Goal: Task Accomplishment & Management: Use online tool/utility

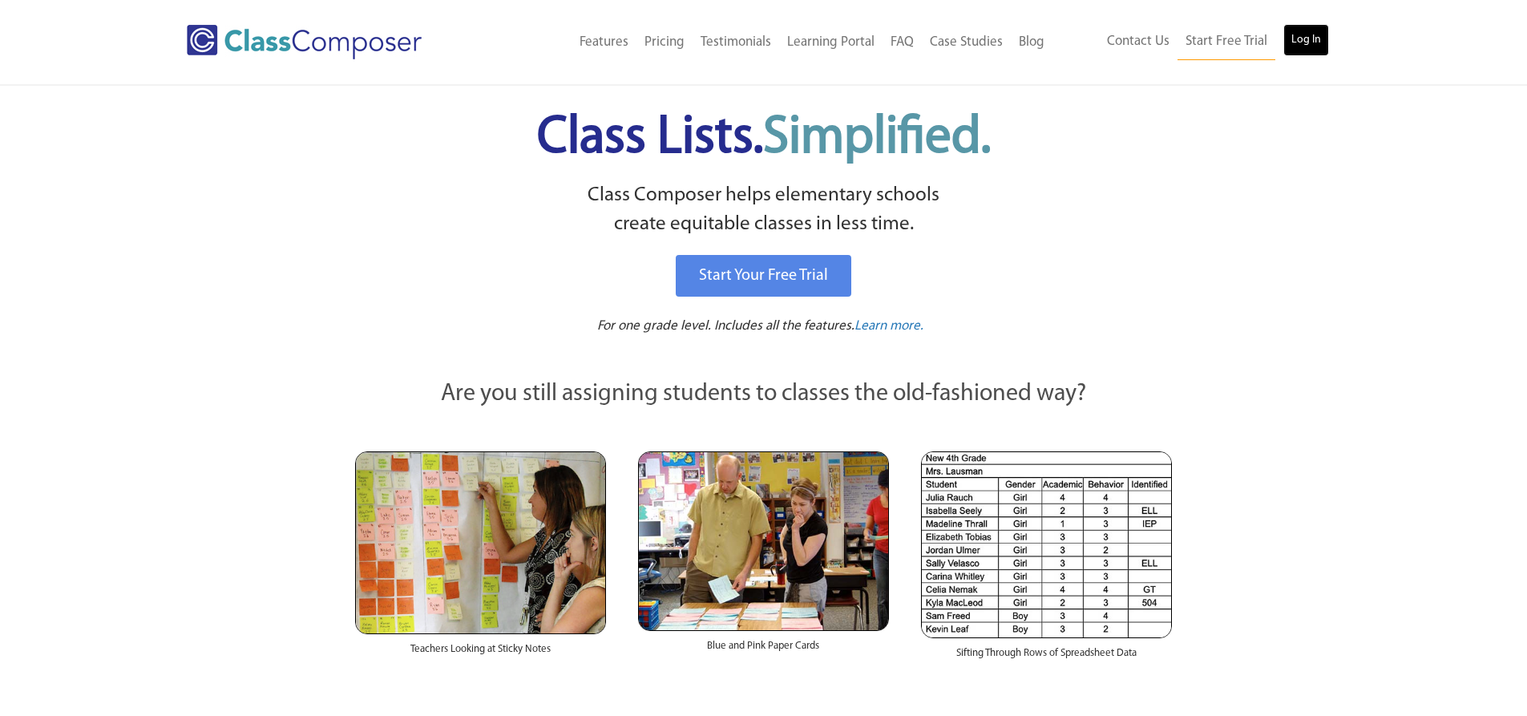
click at [1302, 34] on link "Log In" at bounding box center [1306, 40] width 46 height 32
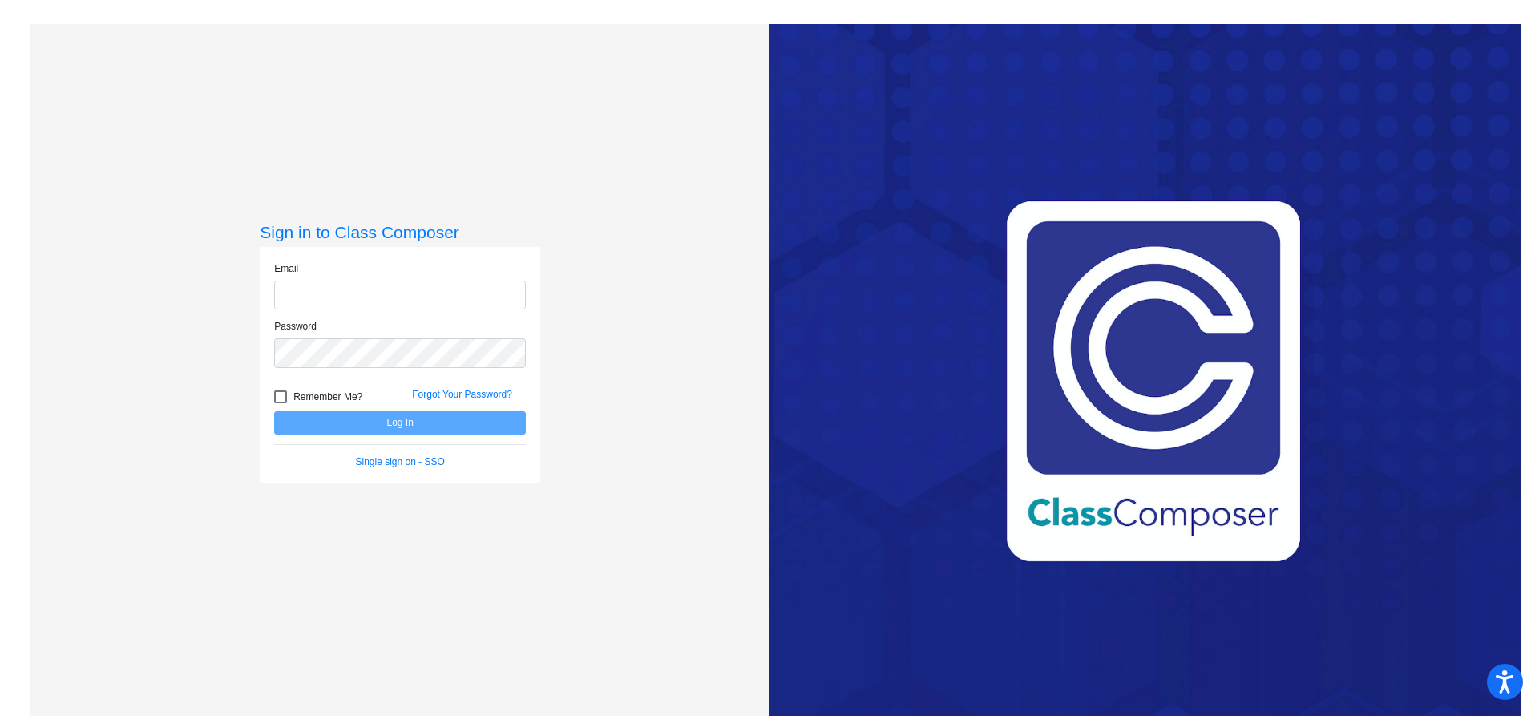
type input "mkaur@ceres.k12.ca.us"
click at [435, 432] on button "Log In" at bounding box center [400, 422] width 252 height 23
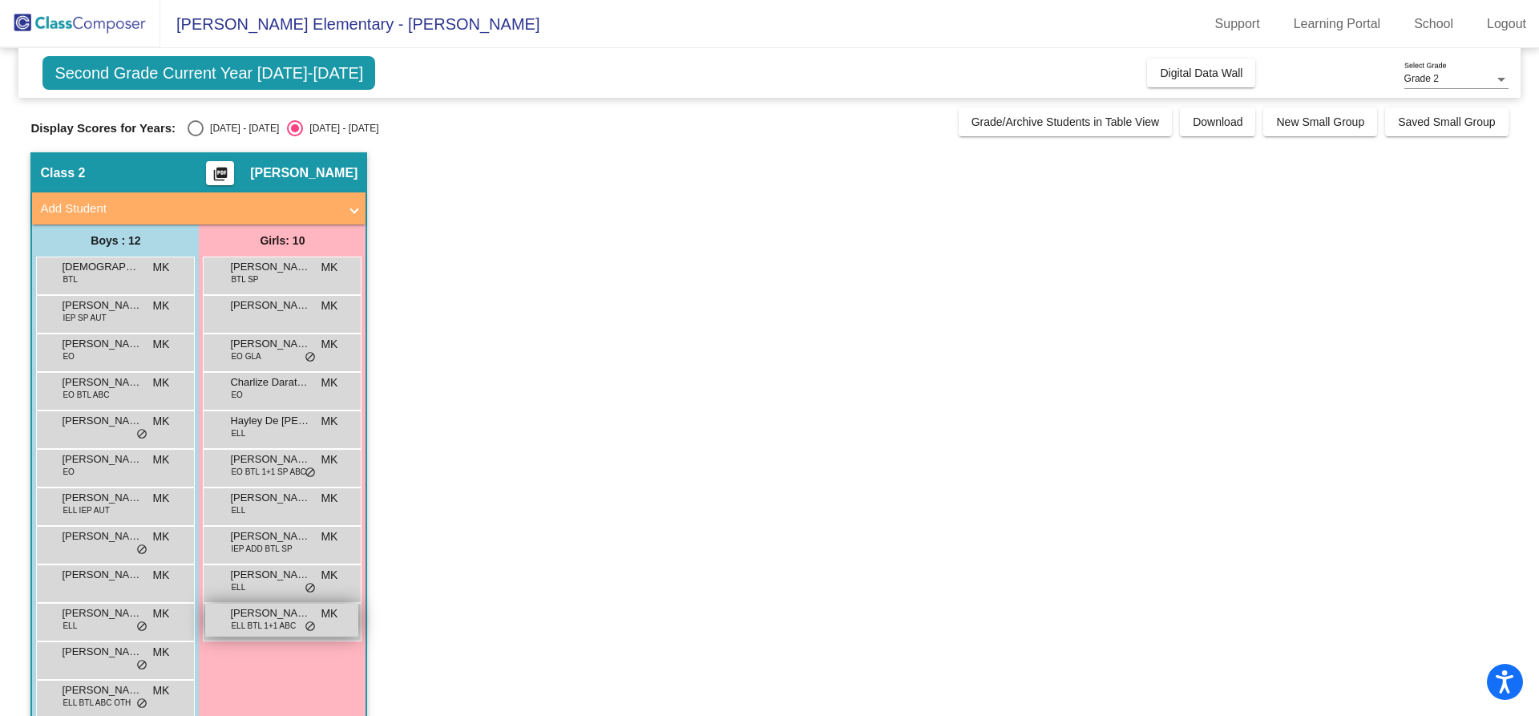
scroll to position [28, 0]
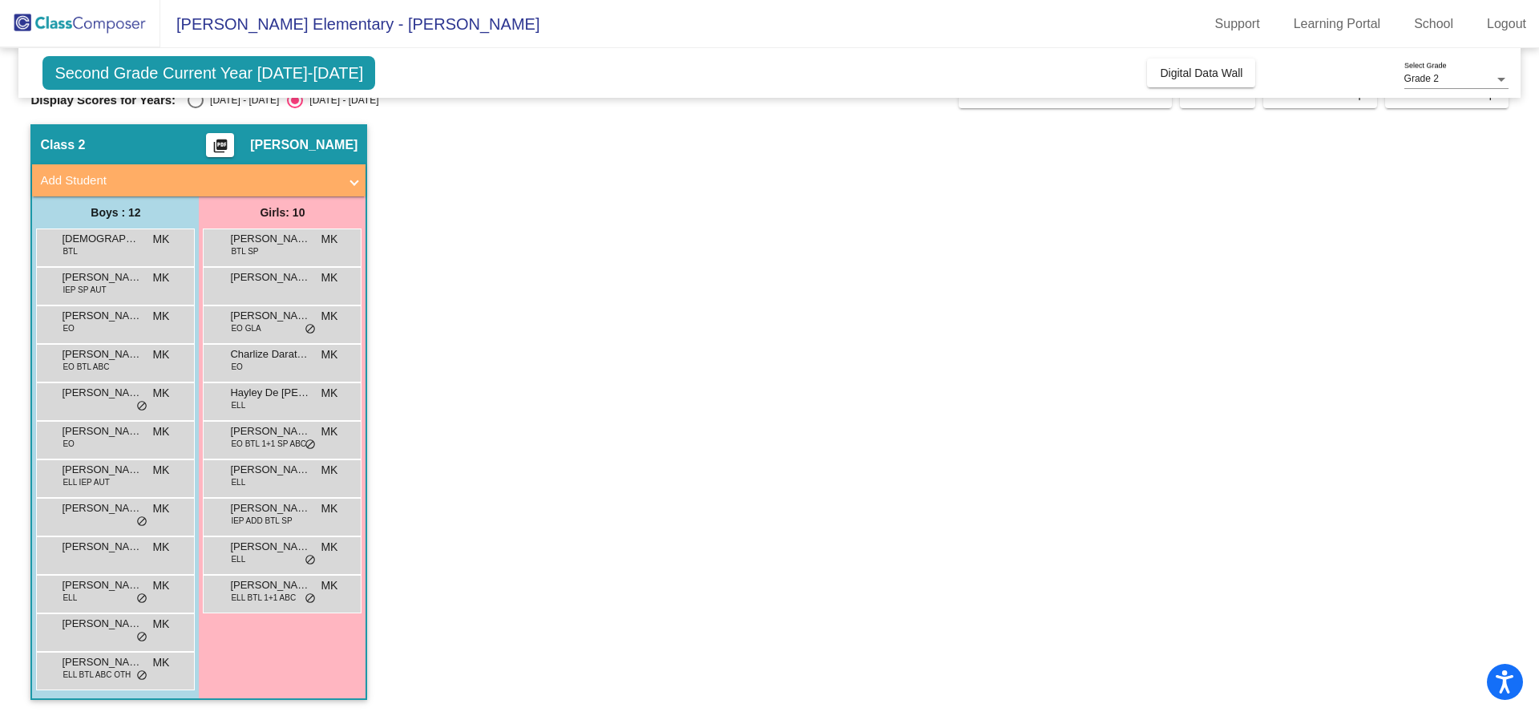
click at [200, 105] on div "Select an option" at bounding box center [196, 100] width 16 height 16
click at [196, 108] on input "[DATE] - [DATE]" at bounding box center [195, 108] width 1 height 1
radio input "true"
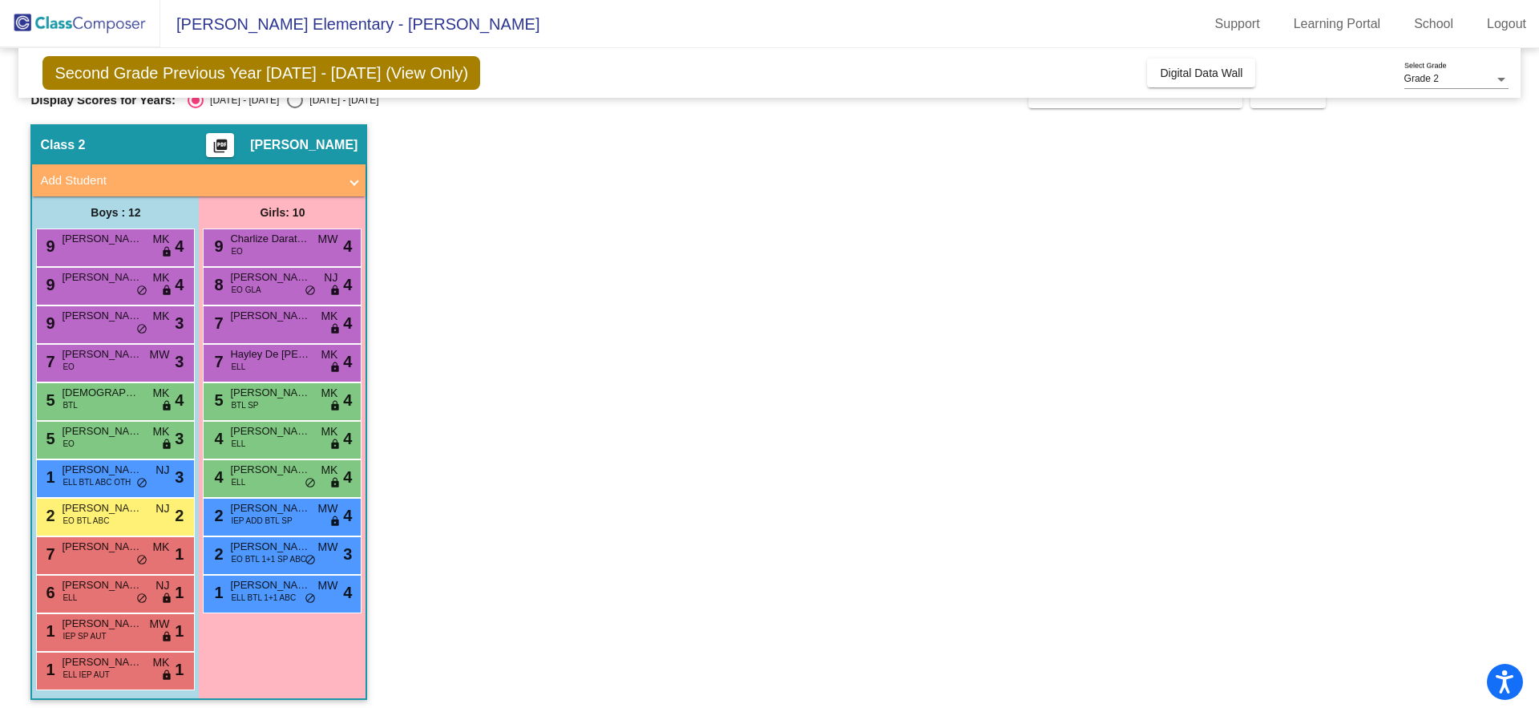
click at [287, 103] on div "Select an option" at bounding box center [295, 100] width 16 height 16
click at [294, 108] on input "[DATE] - [DATE]" at bounding box center [294, 108] width 1 height 1
radio input "true"
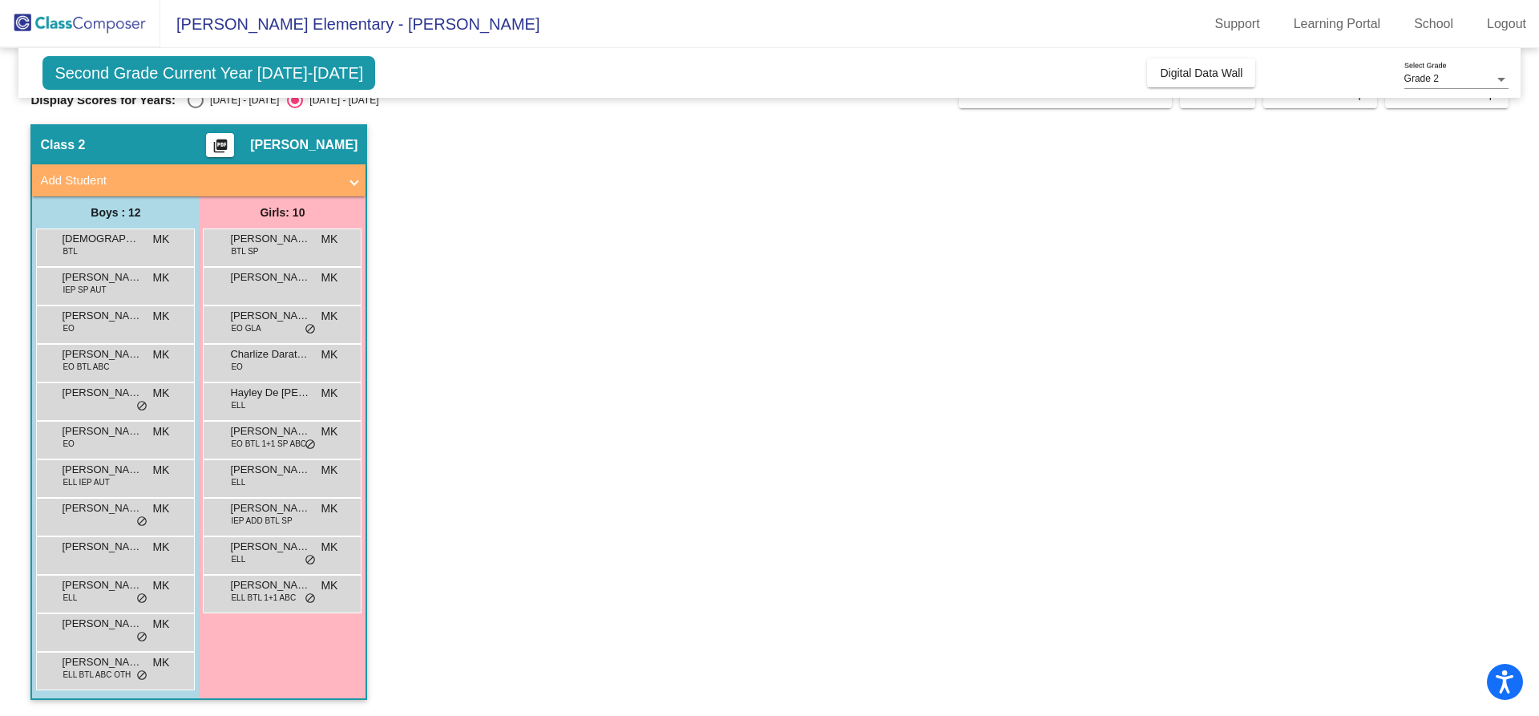
click at [193, 105] on div "Select an option" at bounding box center [196, 100] width 16 height 16
click at [195, 108] on input "[DATE] - [DATE]" at bounding box center [195, 108] width 1 height 1
radio input "true"
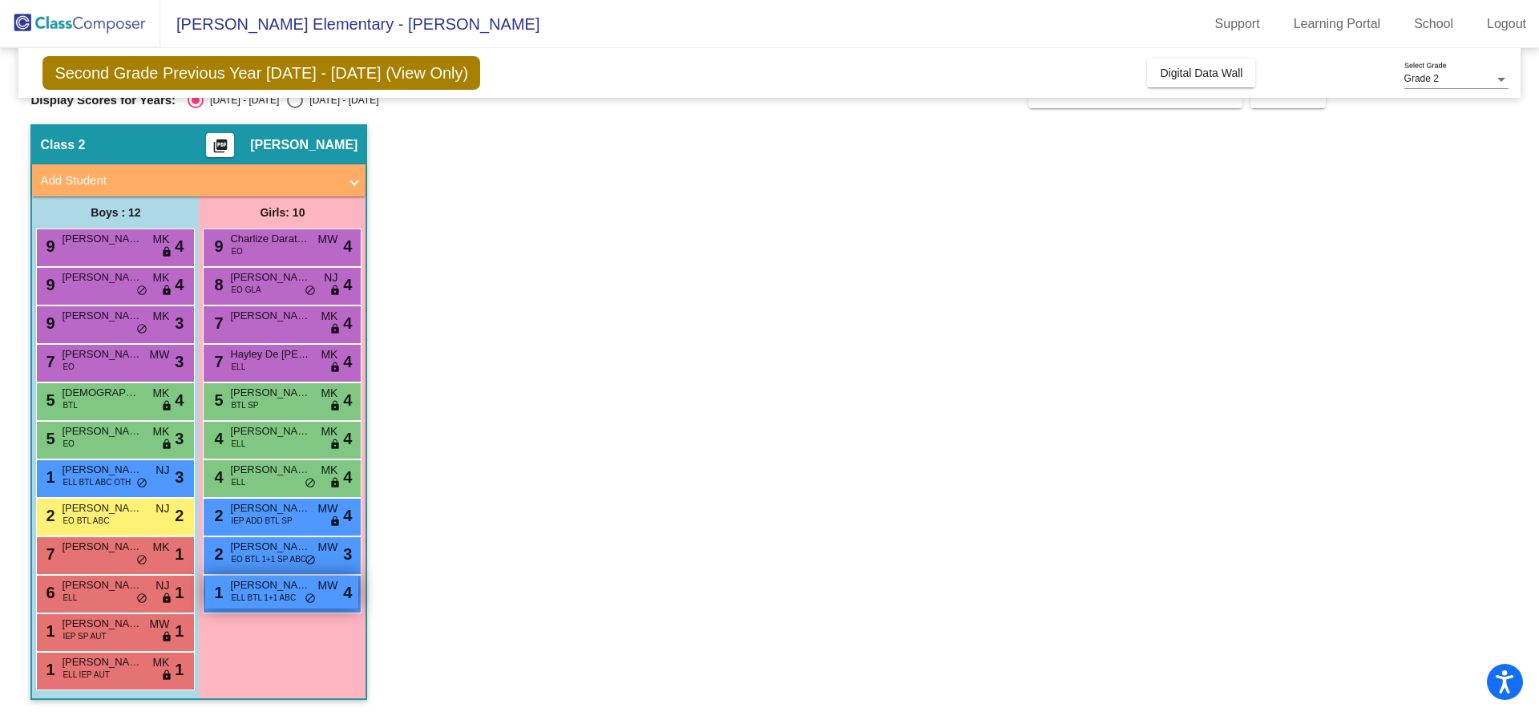
click at [312, 599] on span "do_not_disturb_alt" at bounding box center [310, 598] width 11 height 13
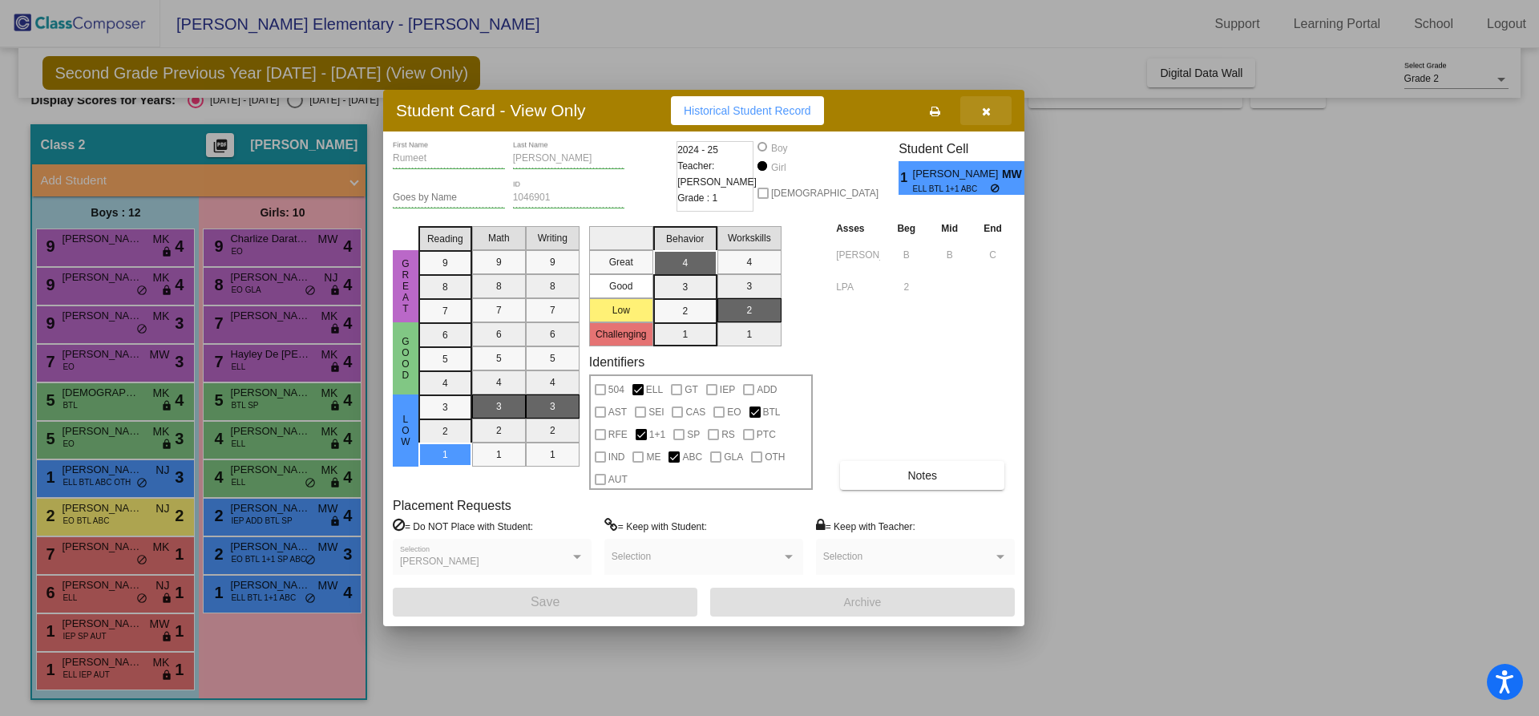
click at [984, 114] on icon "button" at bounding box center [986, 111] width 9 height 11
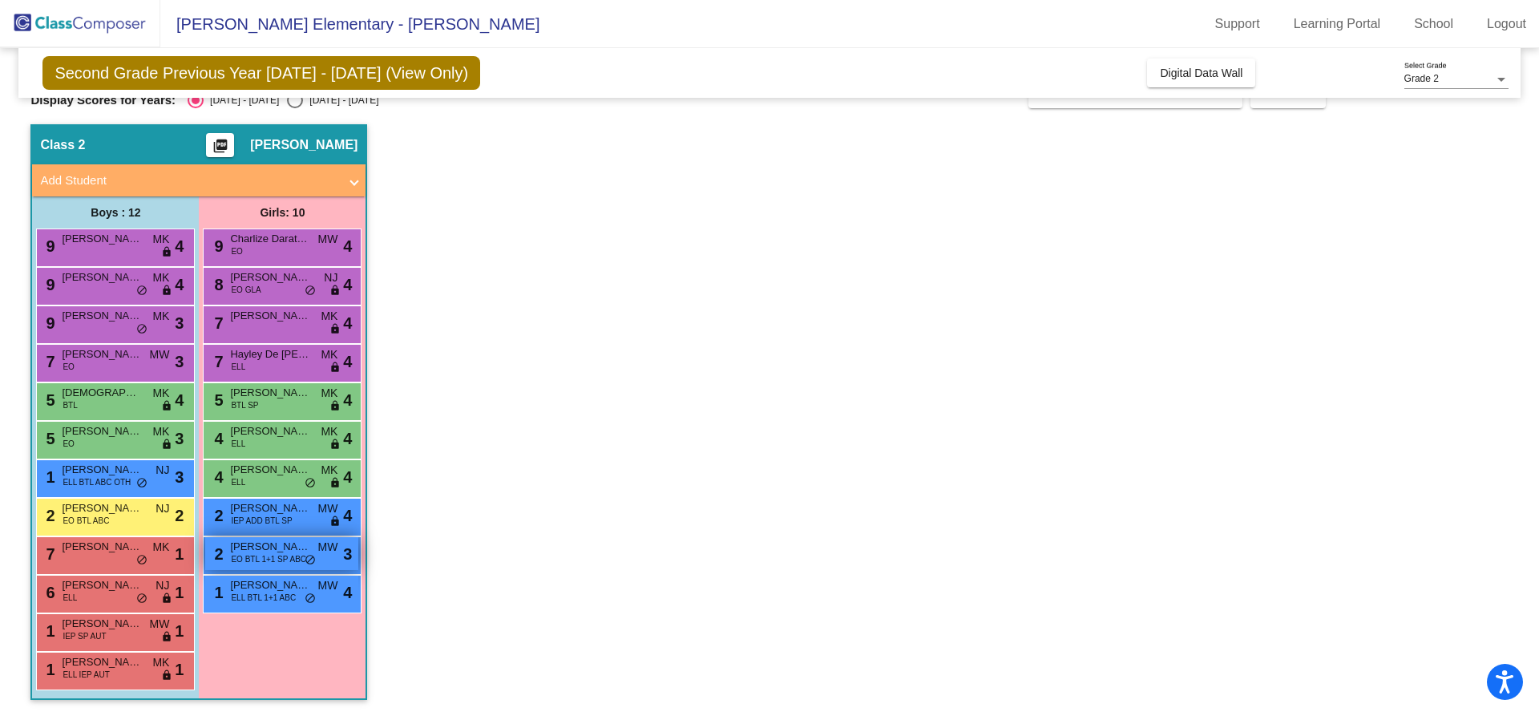
click at [270, 546] on span "Isabella Rey" at bounding box center [270, 547] width 80 height 16
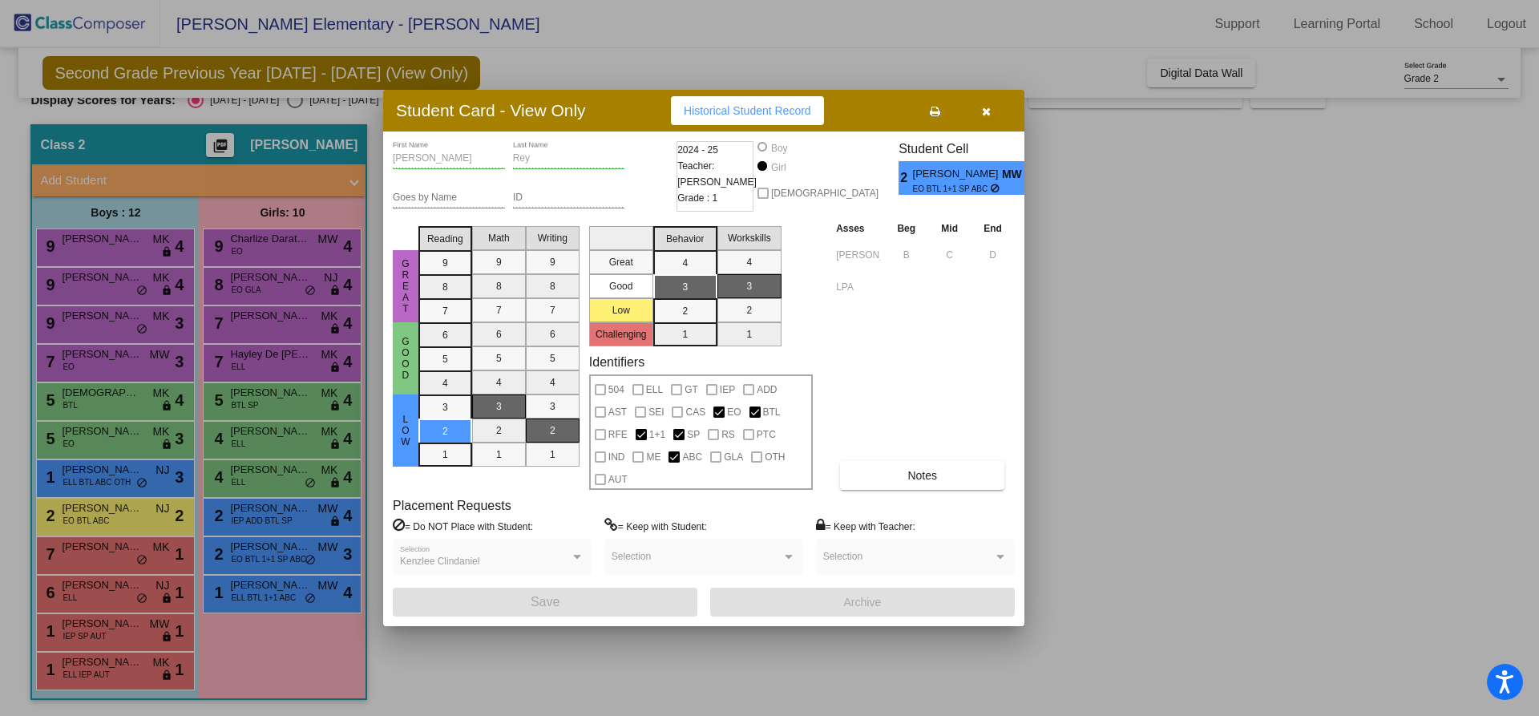
click at [980, 112] on button "button" at bounding box center [985, 110] width 51 height 29
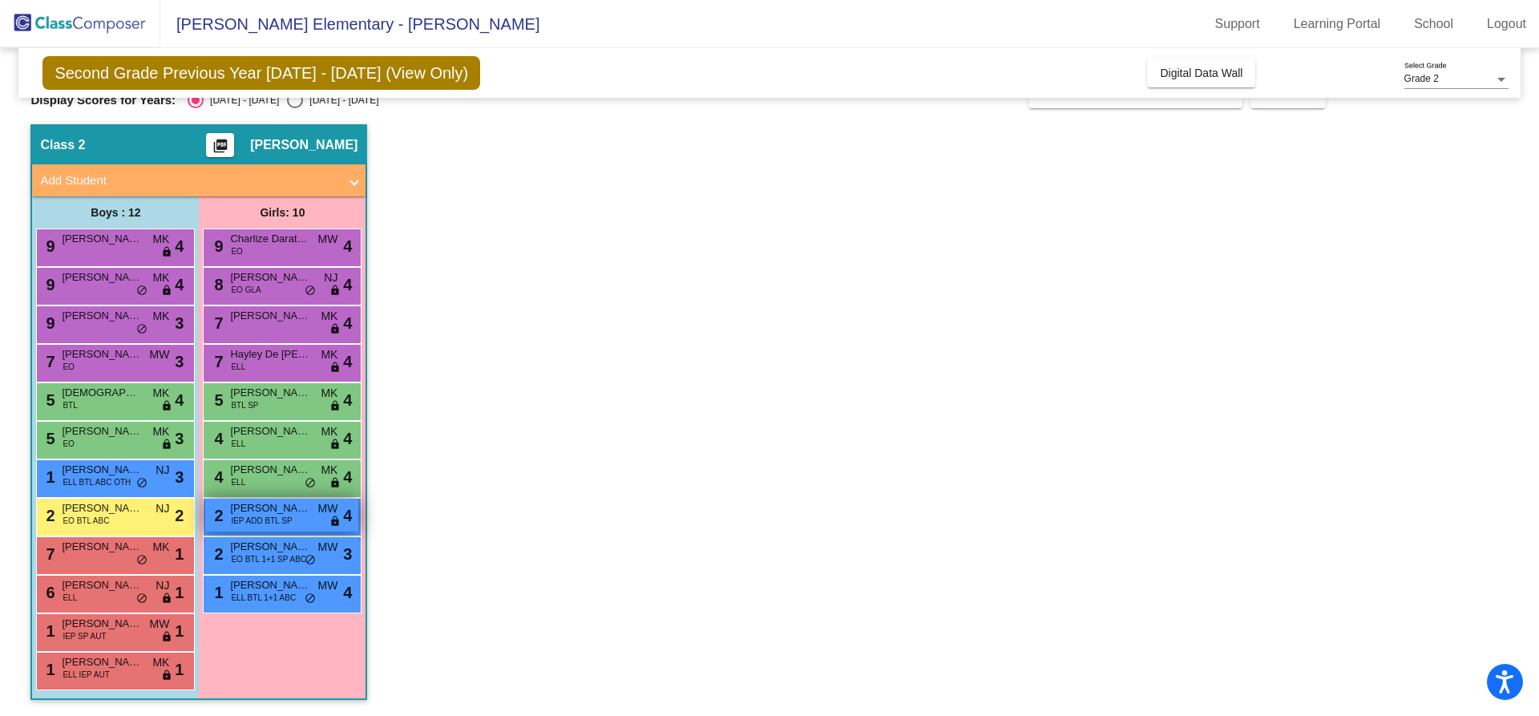
click at [262, 525] on span "IEP ADD BTL SP" at bounding box center [261, 521] width 61 height 12
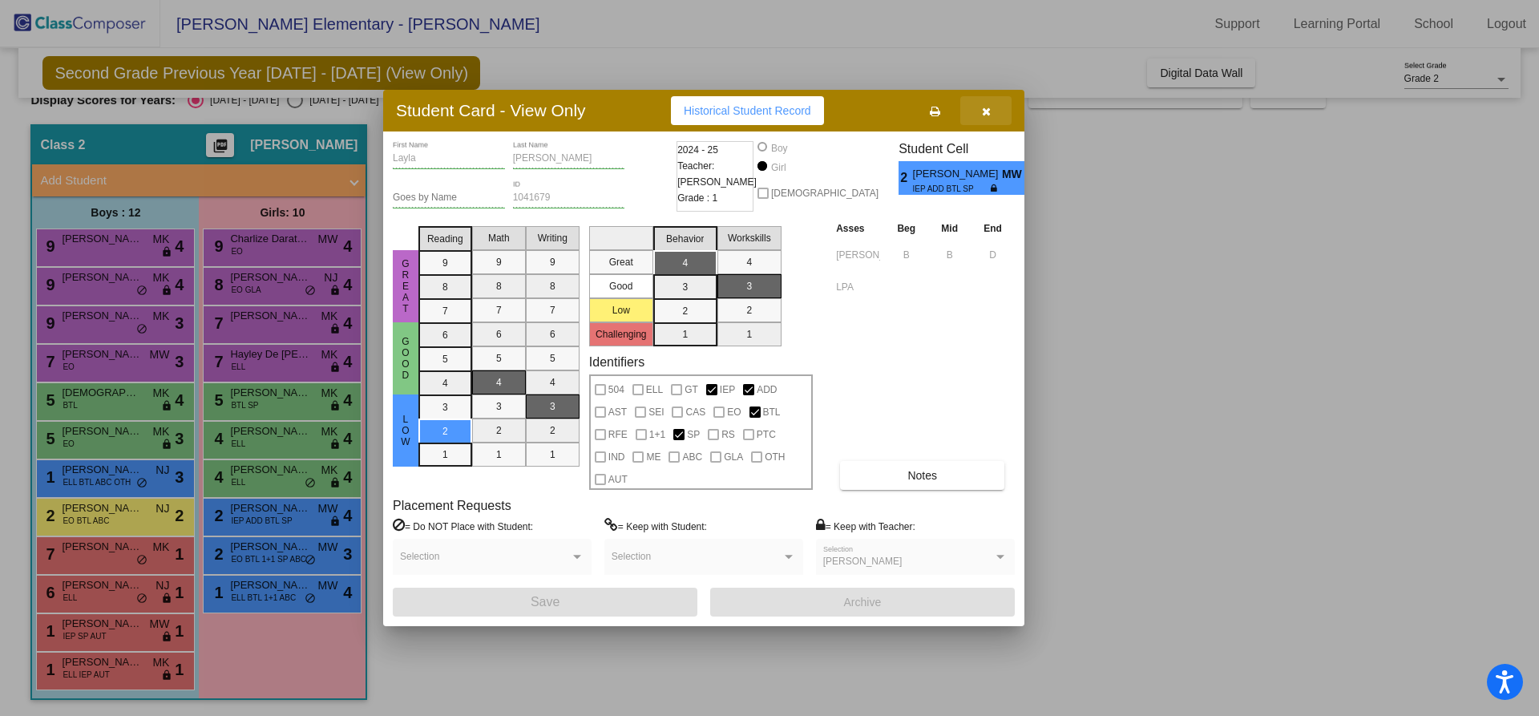
click at [989, 109] on icon "button" at bounding box center [986, 111] width 9 height 11
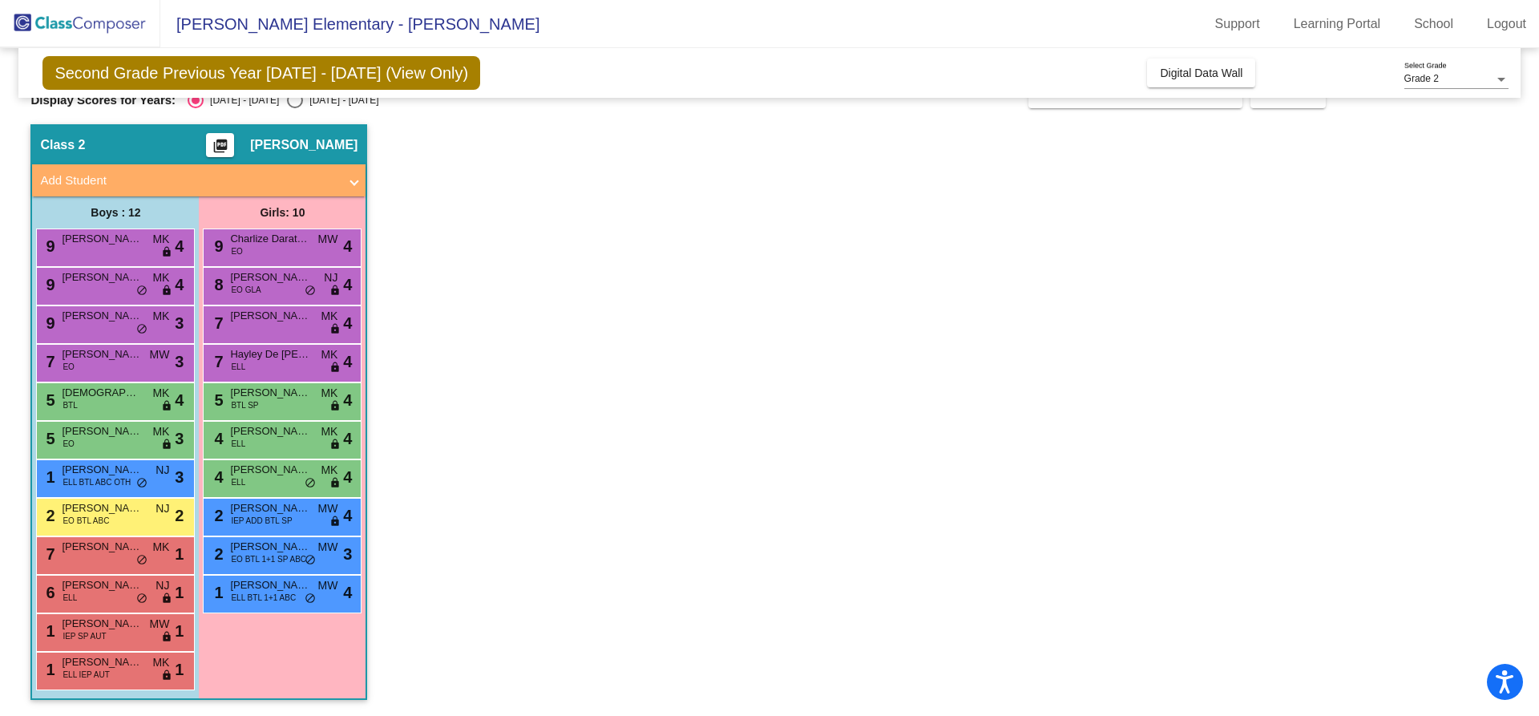
click at [765, 368] on app-classroom "Class 2 picture_as_pdf Manjot Kaur Add Student First Name Last Name Student Id …" at bounding box center [768, 420] width 1477 height 592
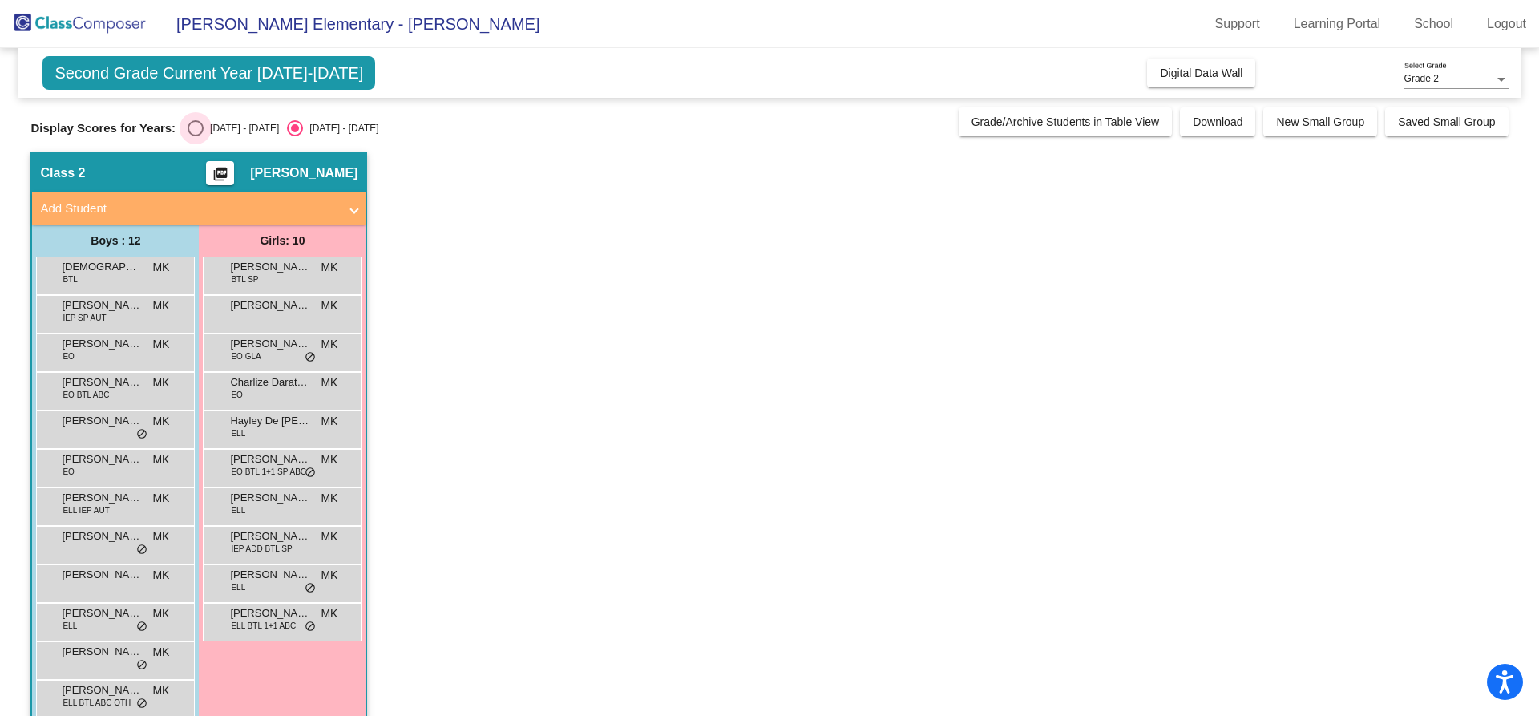
click at [199, 127] on div "Select an option" at bounding box center [196, 128] width 16 height 16
click at [196, 136] on input "[DATE] - [DATE]" at bounding box center [195, 136] width 1 height 1
radio input "true"
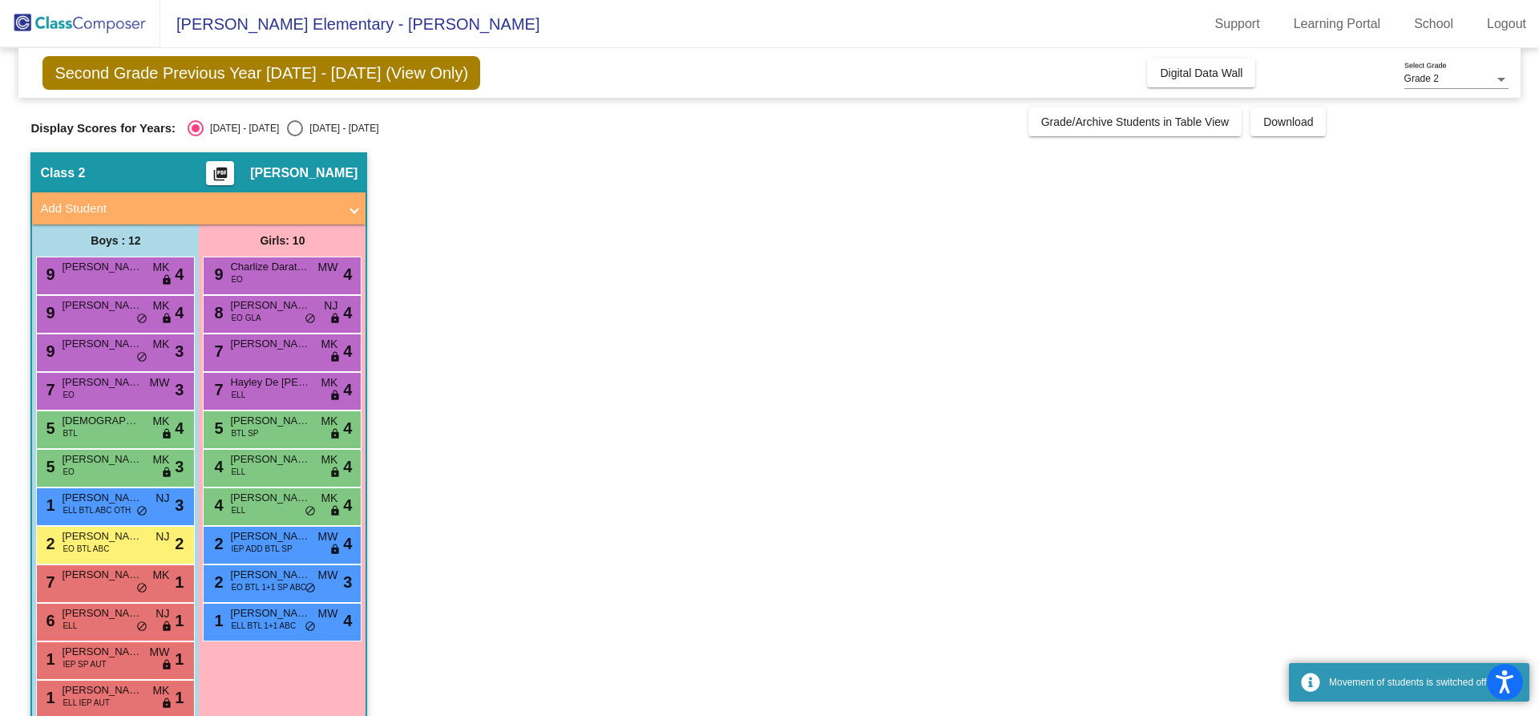
scroll to position [28, 0]
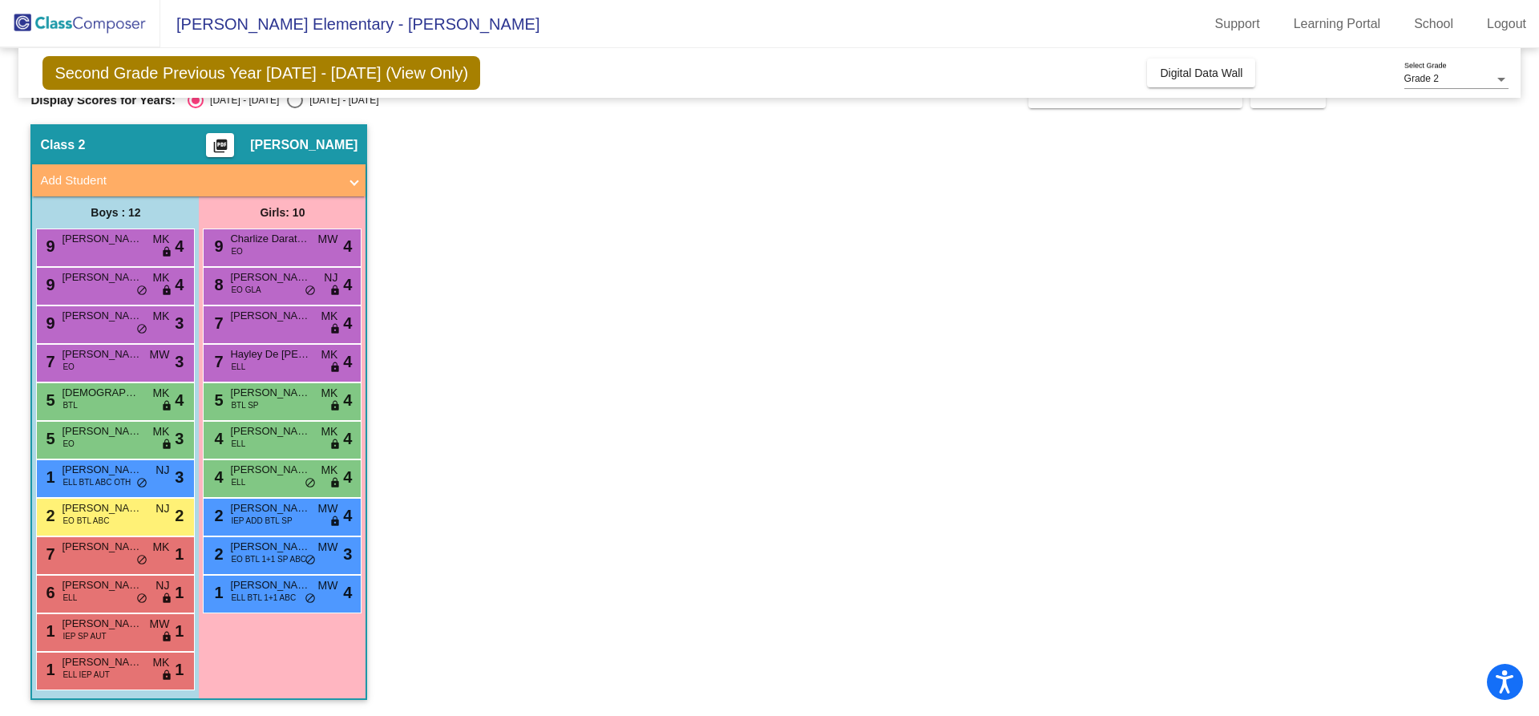
click at [625, 396] on app-classroom "Class 2 picture_as_pdf [PERSON_NAME] Add Student First Name Last Name Student I…" at bounding box center [768, 420] width 1477 height 592
click at [75, 484] on span "ELL BTL ABC OTH" at bounding box center [97, 482] width 68 height 12
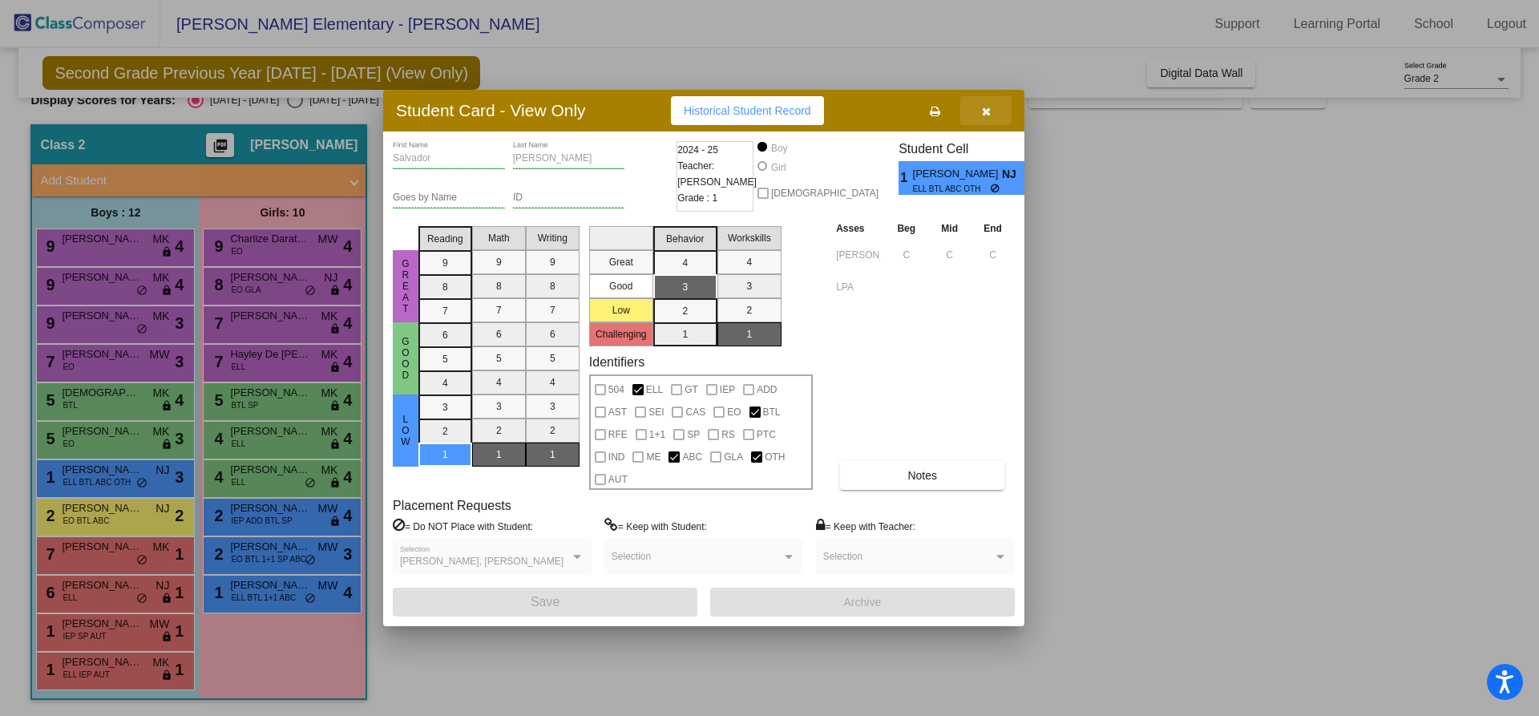
click at [989, 115] on icon "button" at bounding box center [986, 111] width 9 height 11
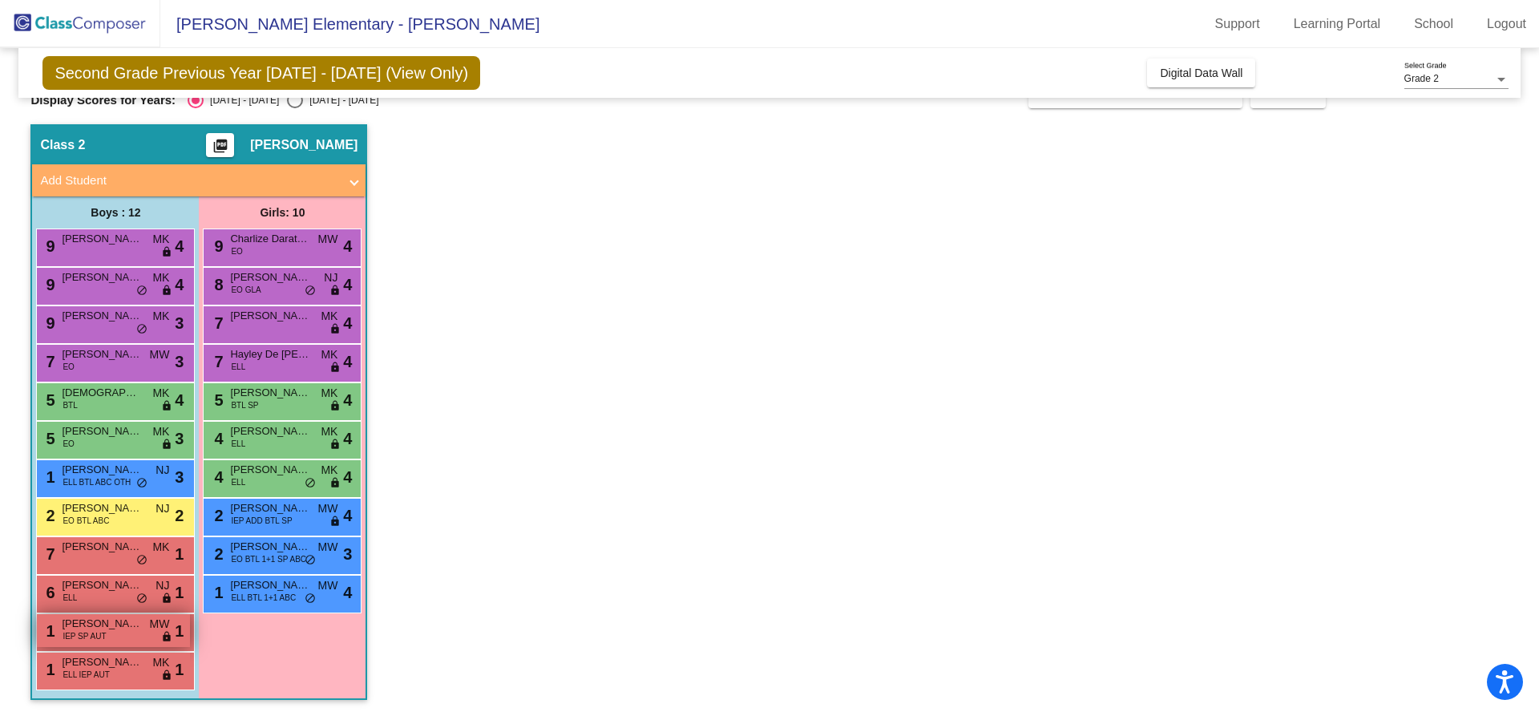
click at [121, 622] on span "[PERSON_NAME]" at bounding box center [102, 624] width 80 height 16
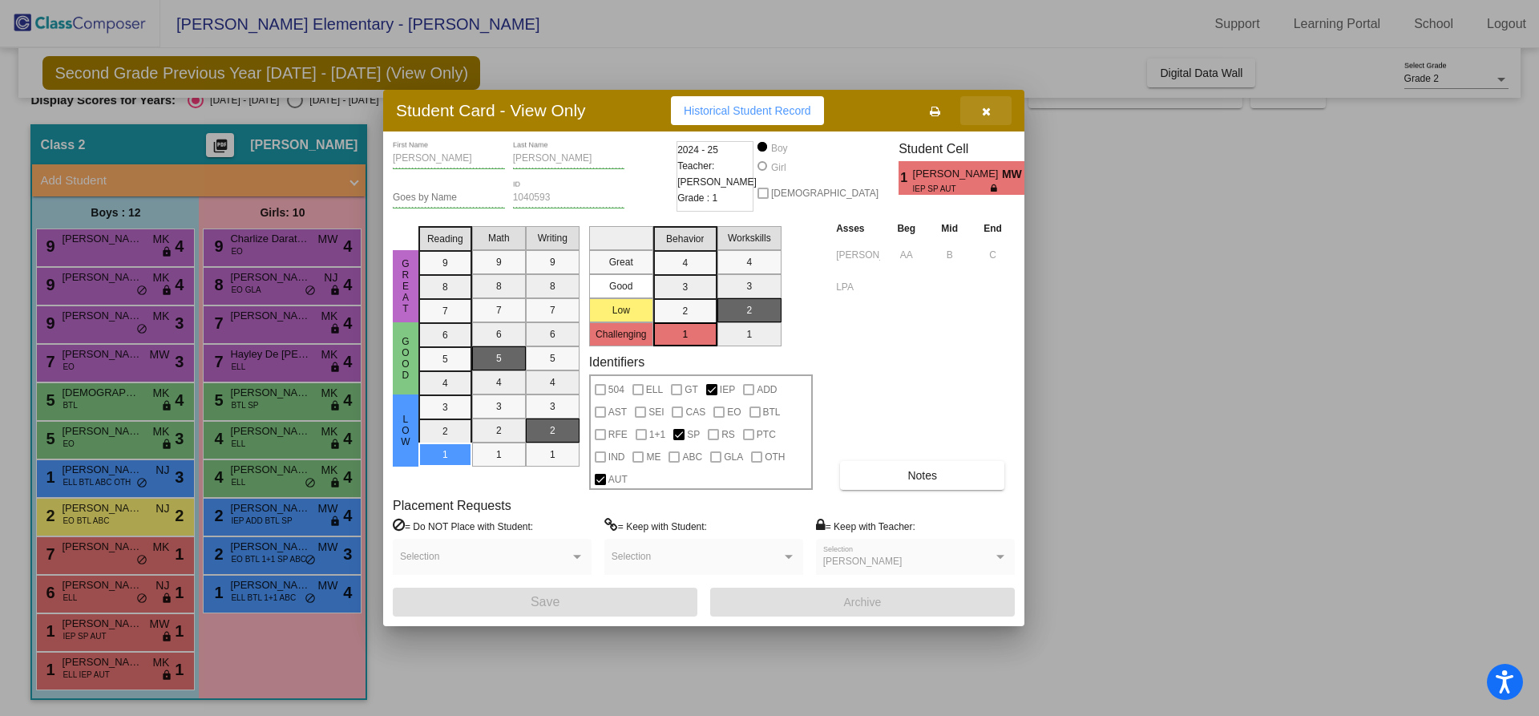
click at [985, 107] on icon "button" at bounding box center [986, 111] width 9 height 11
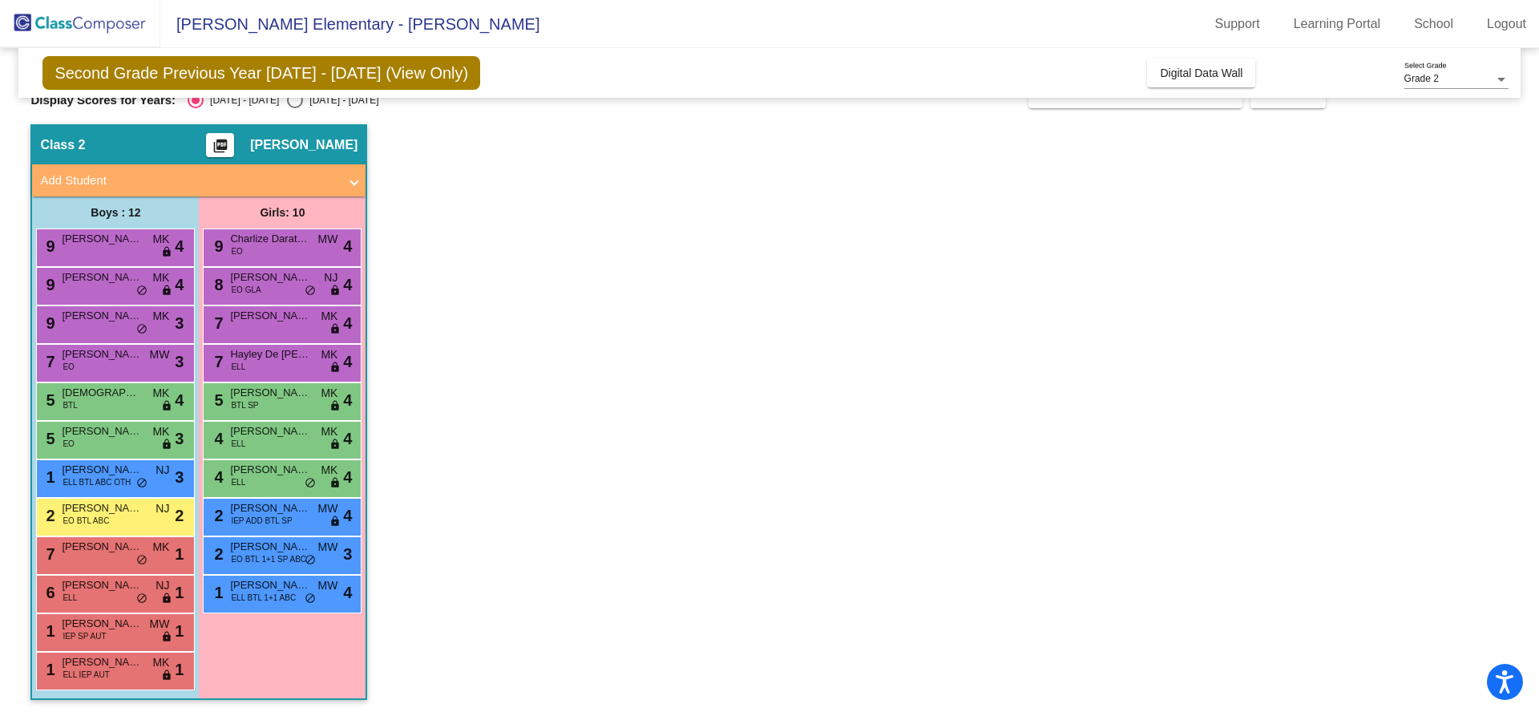
scroll to position [0, 0]
